Goal: Use online tool/utility: Use online tool/utility

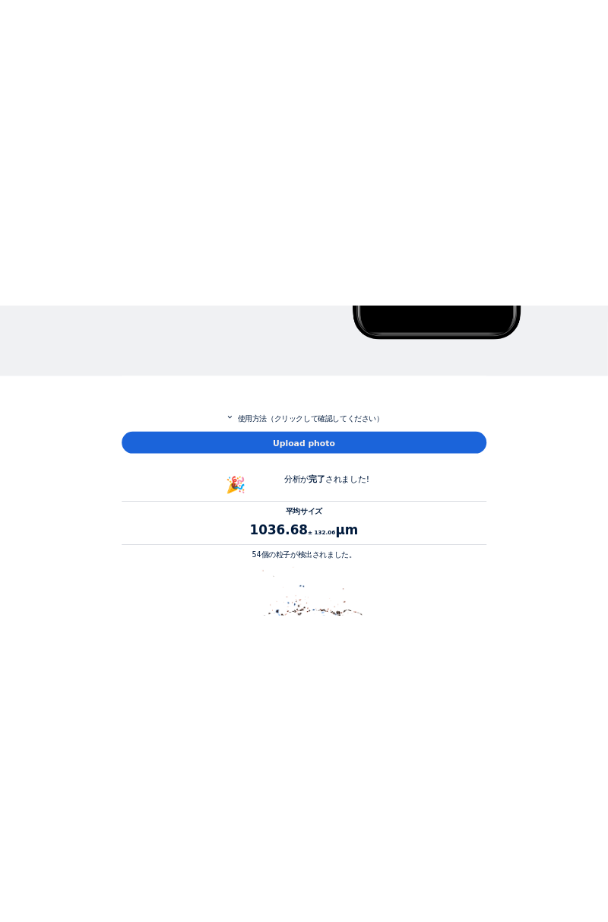
scroll to position [624, 0]
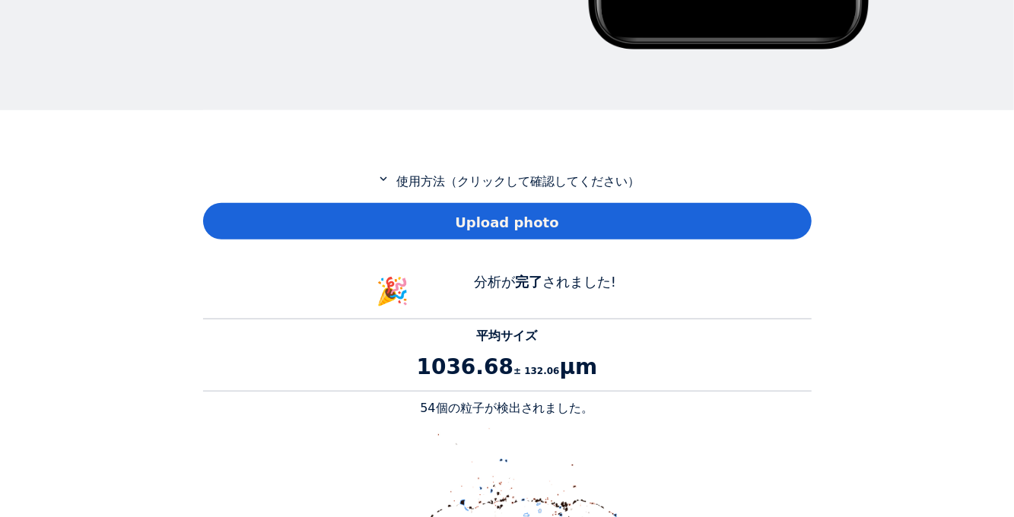
click at [520, 217] on span "Upload photo" at bounding box center [506, 222] width 103 height 21
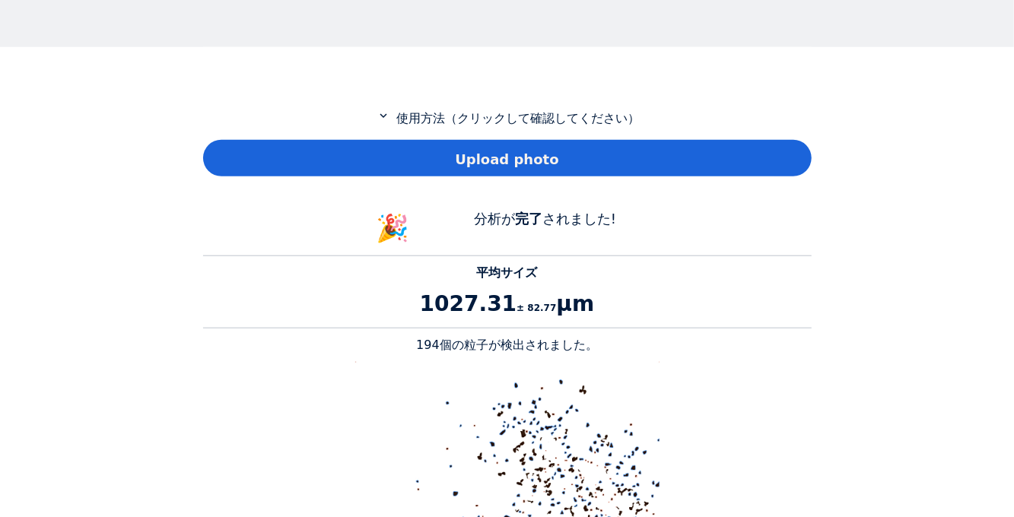
scroll to position [688, 0]
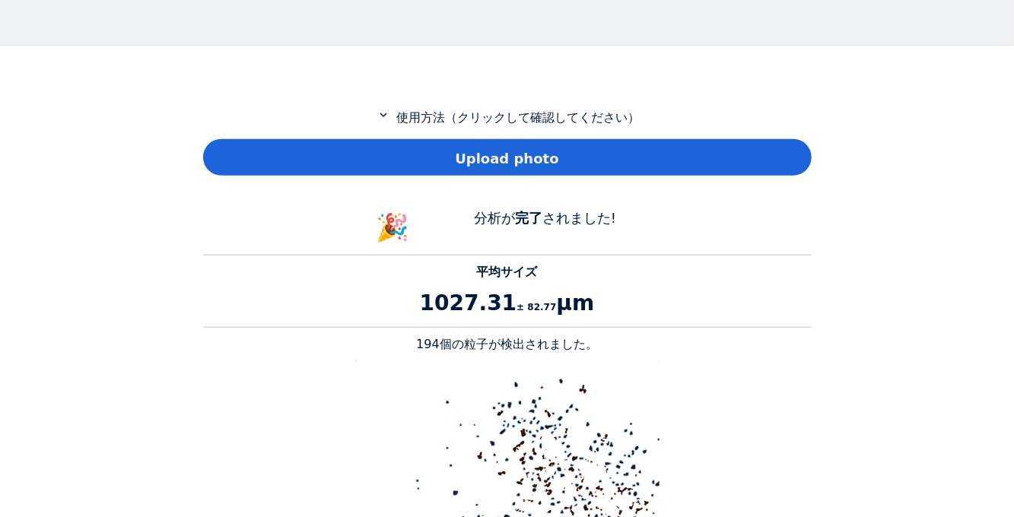
click at [568, 160] on div "Upload photo" at bounding box center [507, 157] width 608 height 36
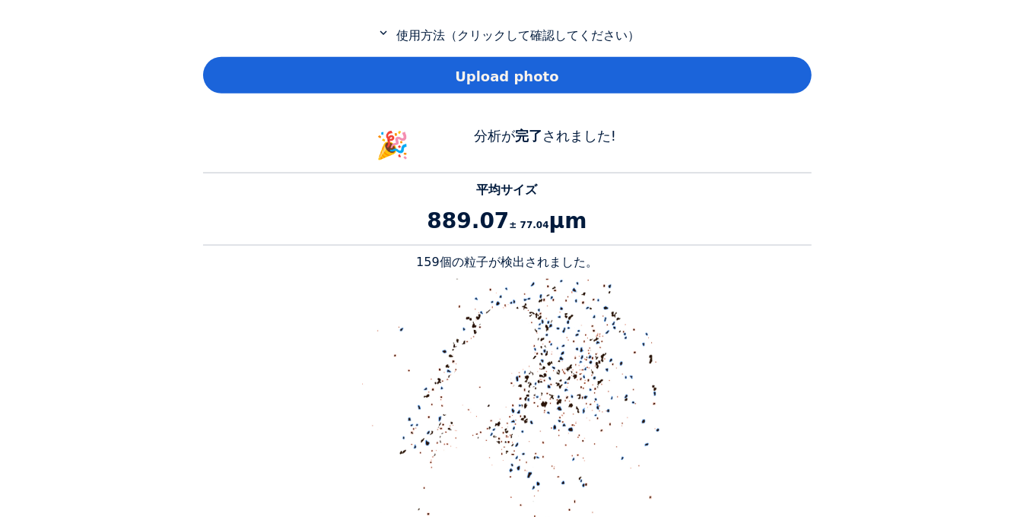
scroll to position [776, 0]
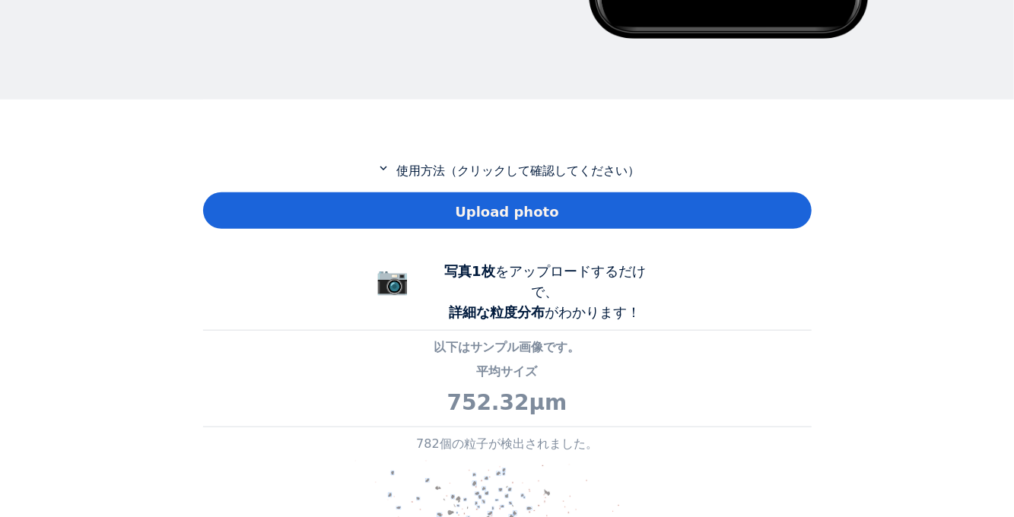
scroll to position [73, 0]
click at [503, 202] on span "Upload photo" at bounding box center [506, 212] width 103 height 21
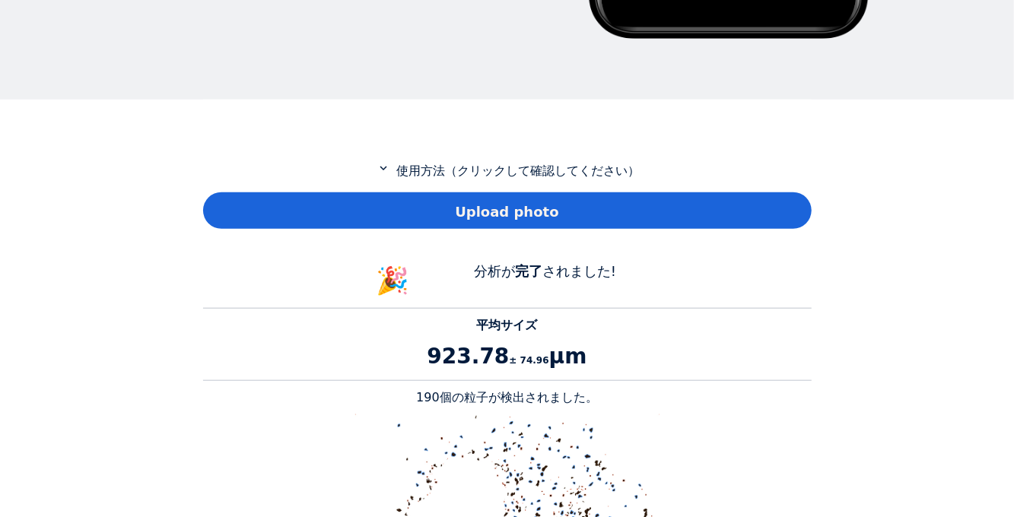
scroll to position [1395, 608]
click at [735, 341] on p "923.78 ± 74.96 μm" at bounding box center [507, 357] width 608 height 32
click at [493, 202] on span "Upload photo" at bounding box center [506, 212] width 103 height 21
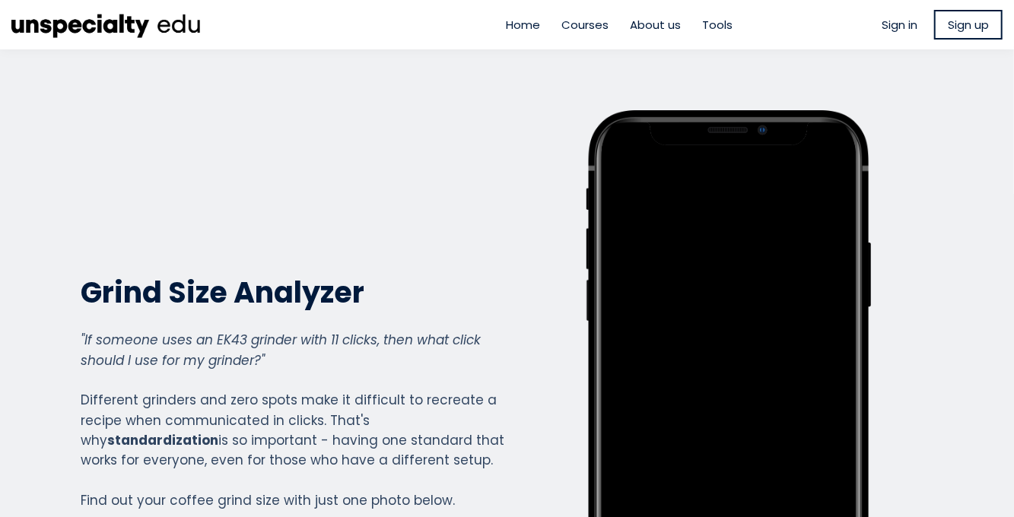
scroll to position [1100, 608]
